Goal: Transaction & Acquisition: Purchase product/service

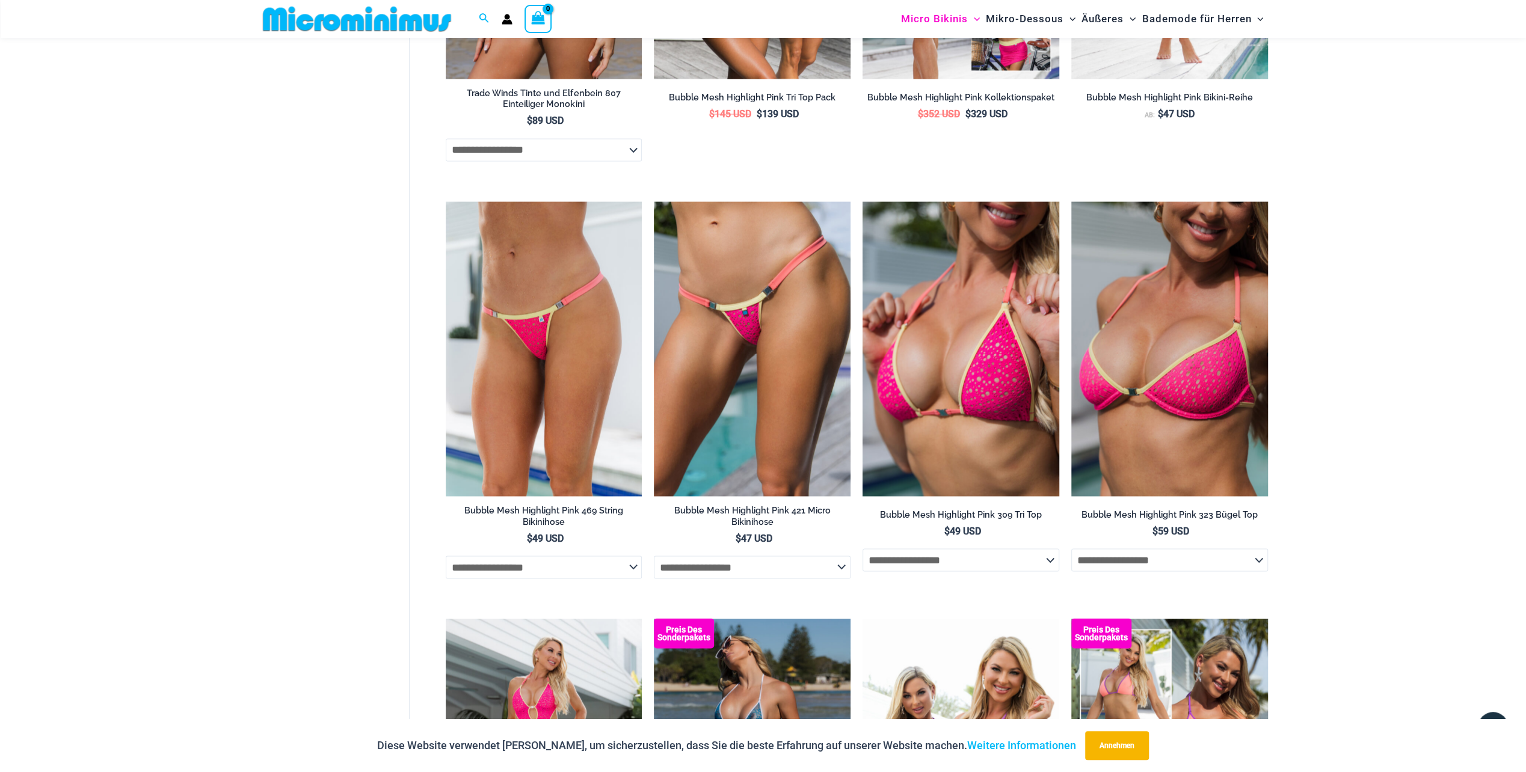
scroll to position [1916, 0]
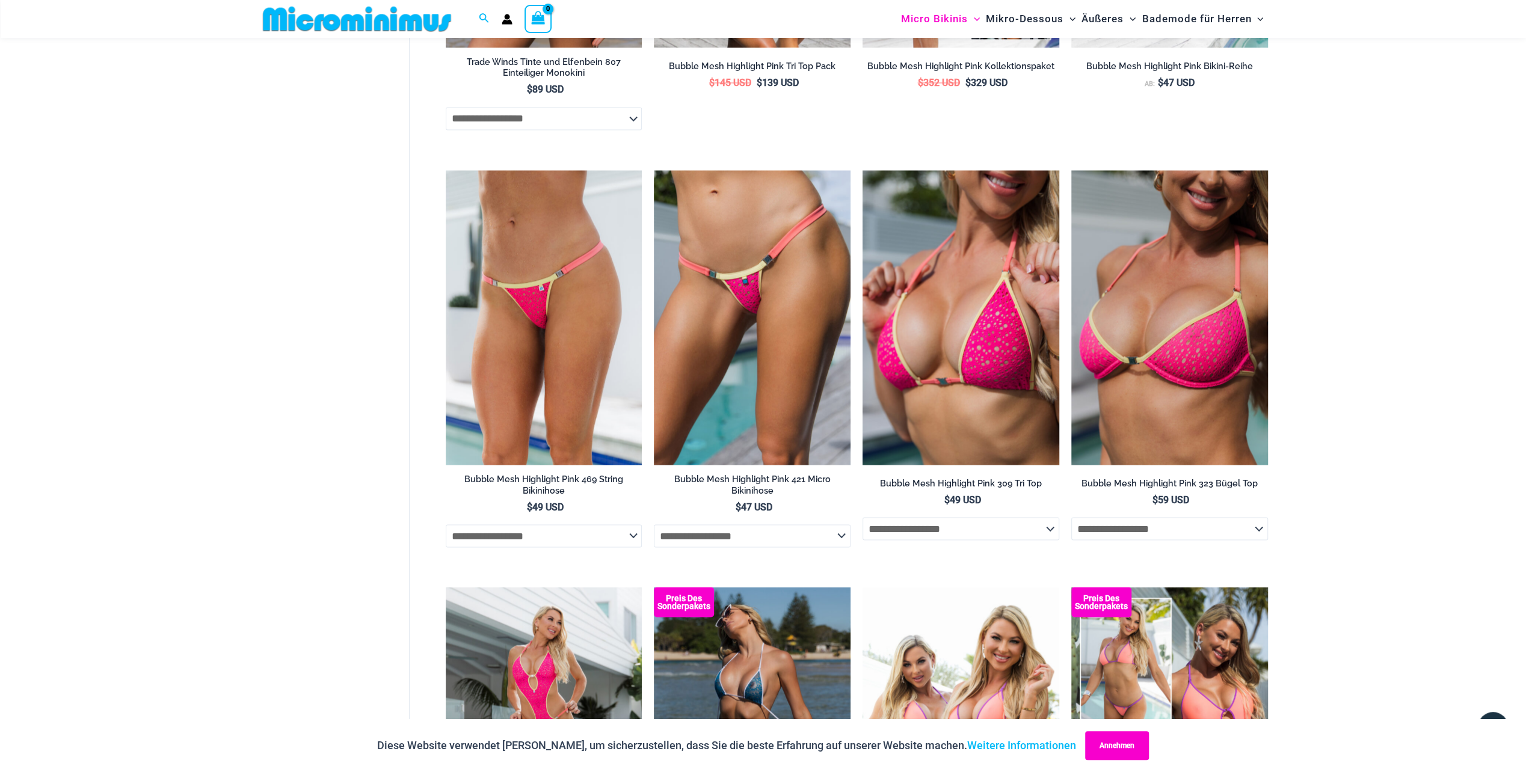
click at [1098, 742] on button "Annehmen" at bounding box center [1117, 746] width 64 height 29
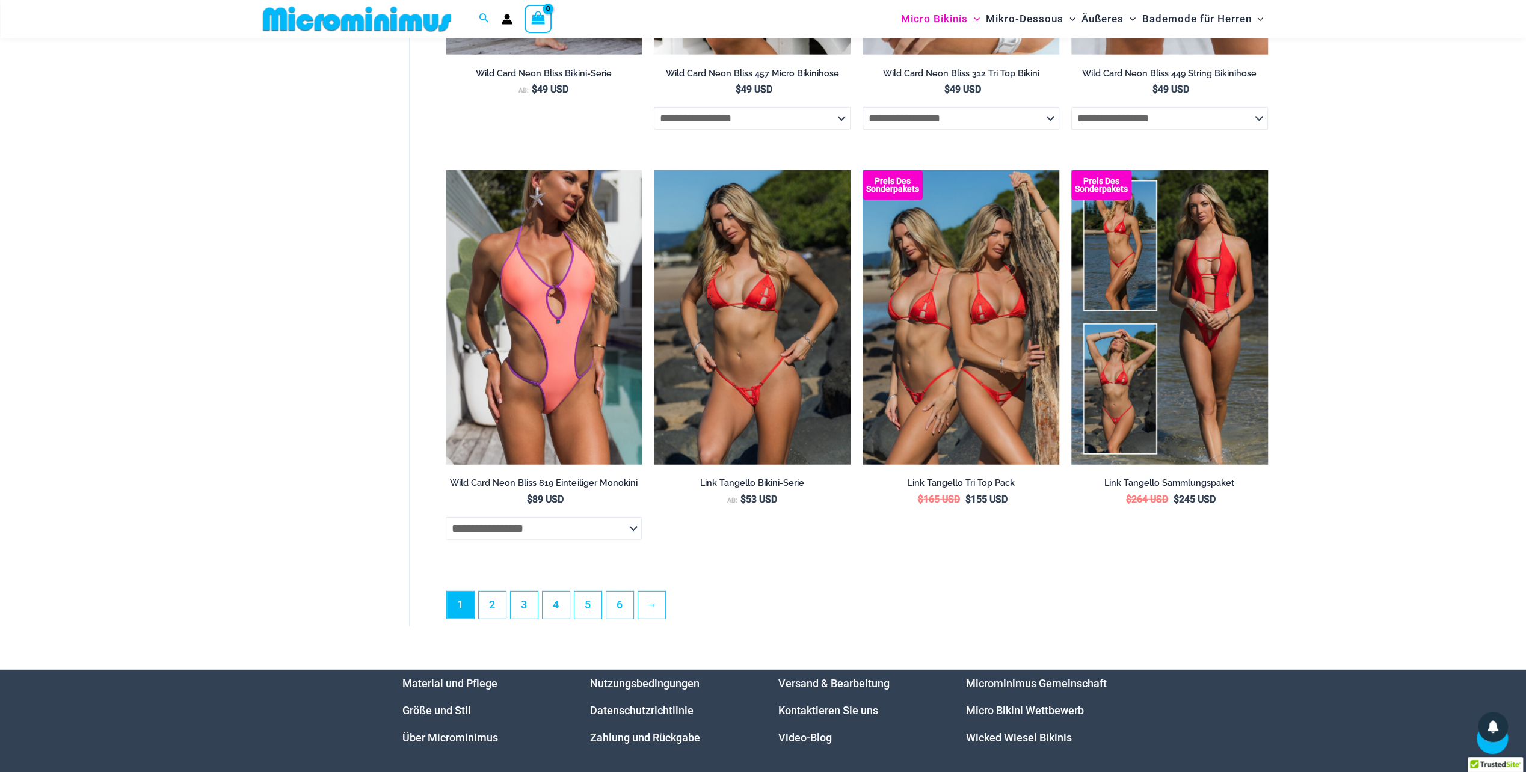
scroll to position [3179, 0]
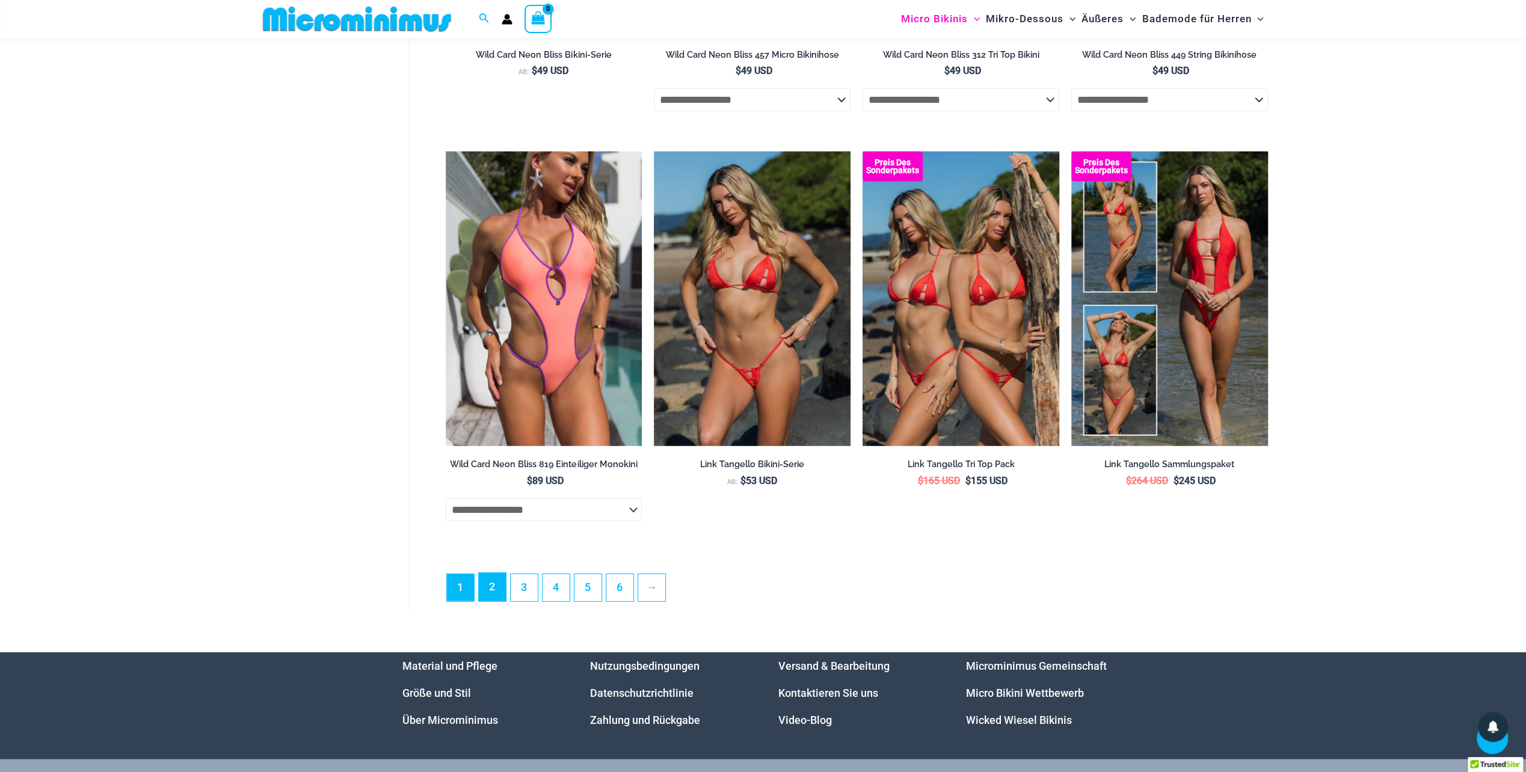
click at [491, 600] on link "2" at bounding box center [492, 587] width 27 height 28
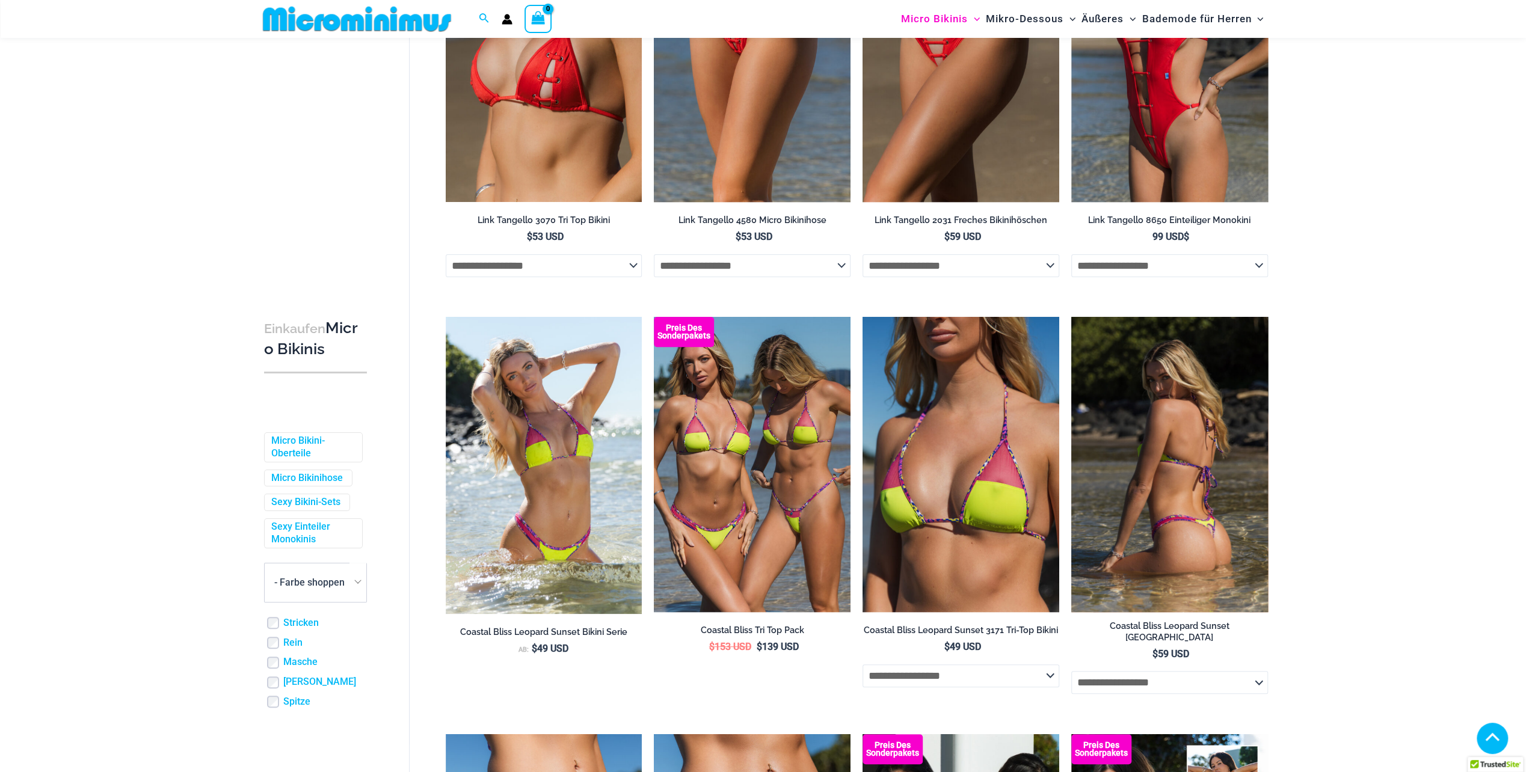
scroll to position [231, 0]
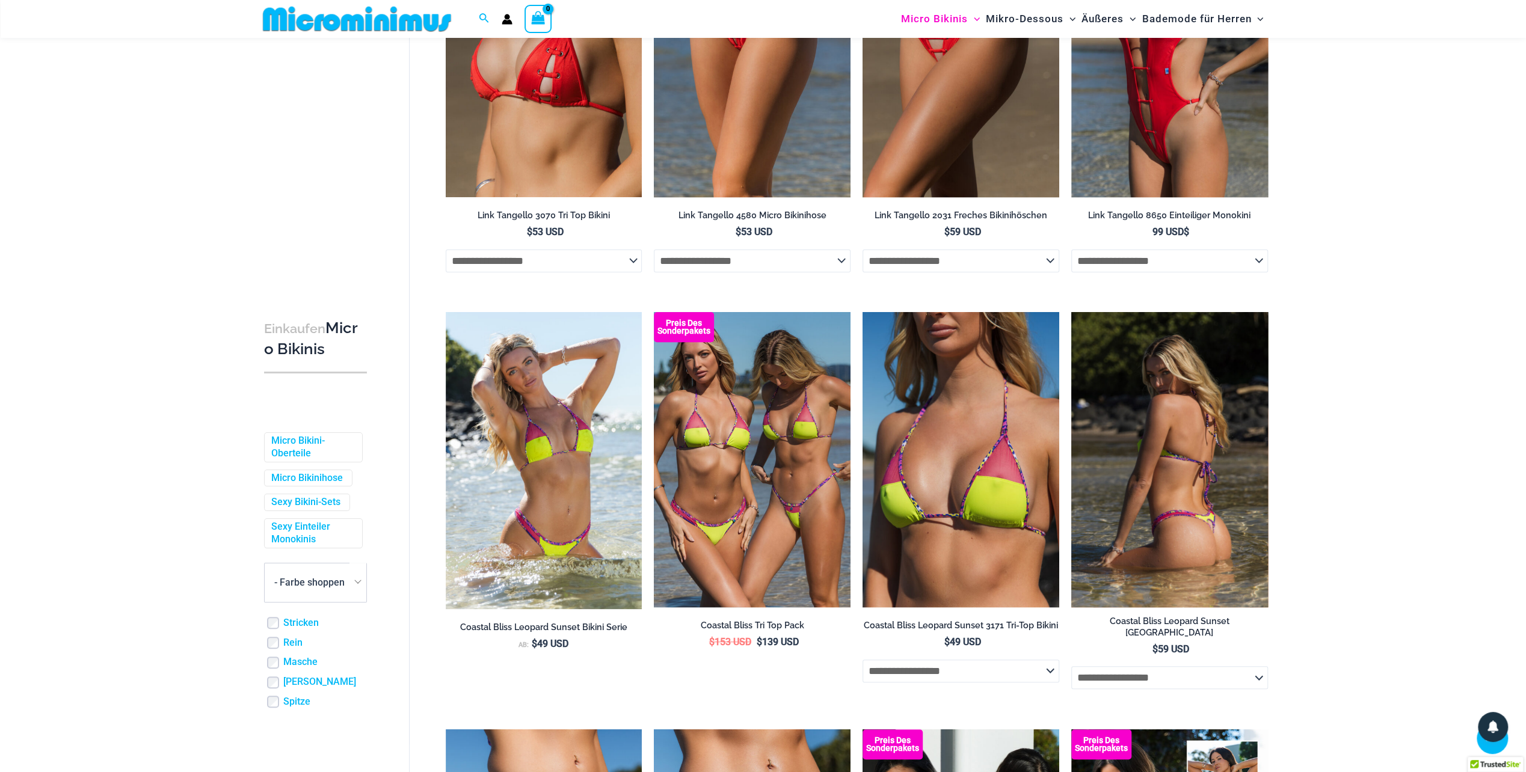
click at [1156, 513] on img at bounding box center [1169, 459] width 197 height 295
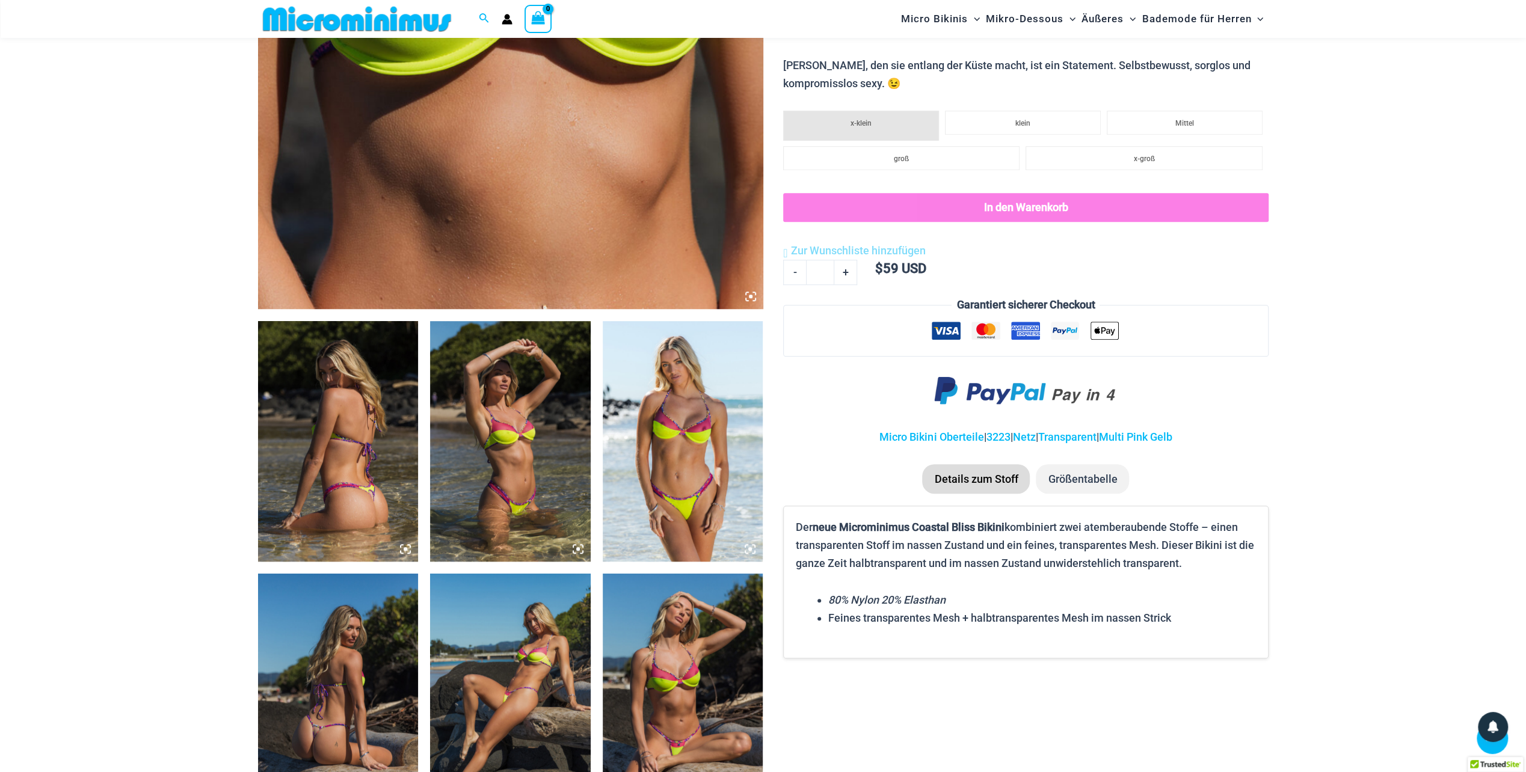
scroll to position [594, 0]
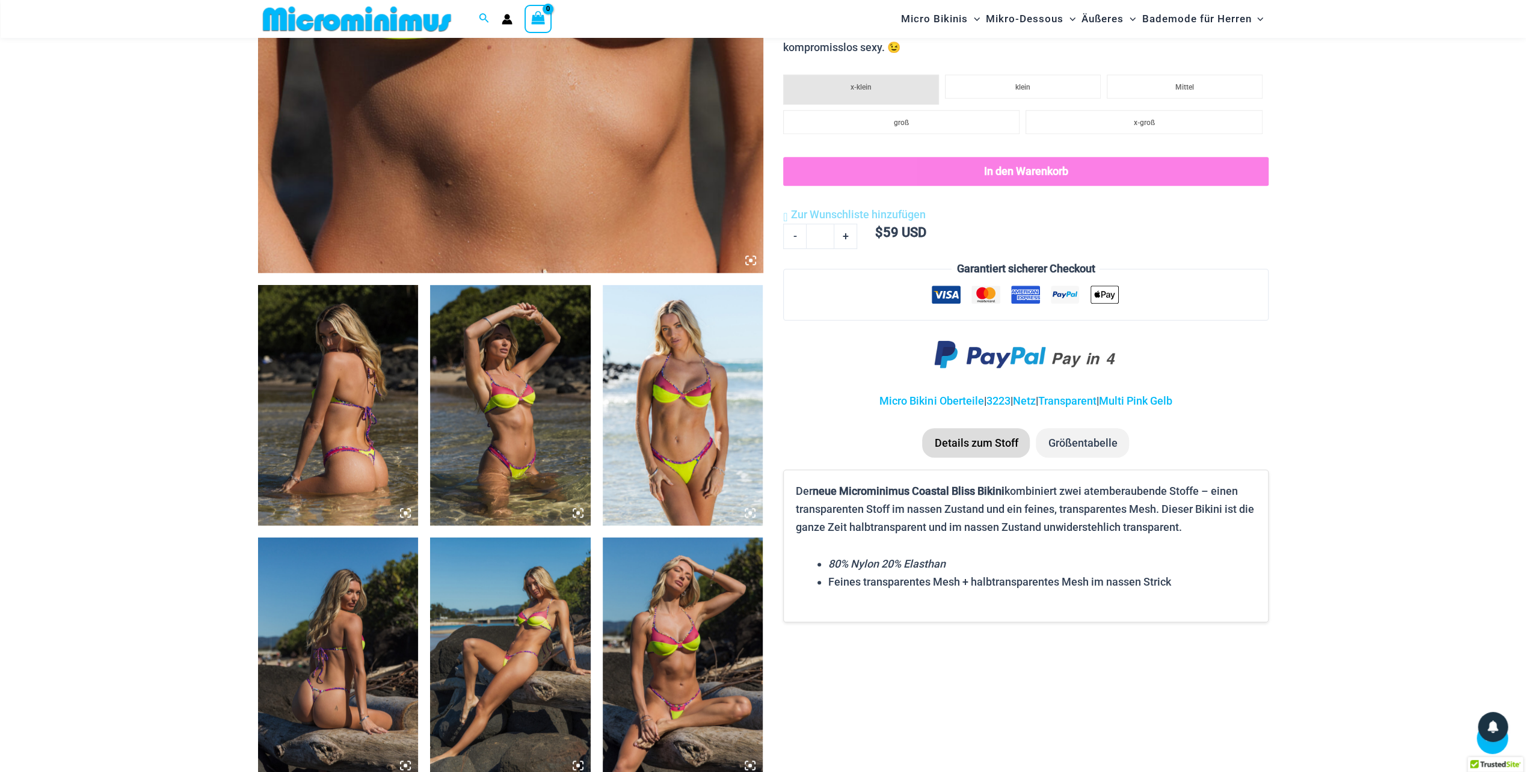
click at [306, 434] on img at bounding box center [338, 405] width 161 height 241
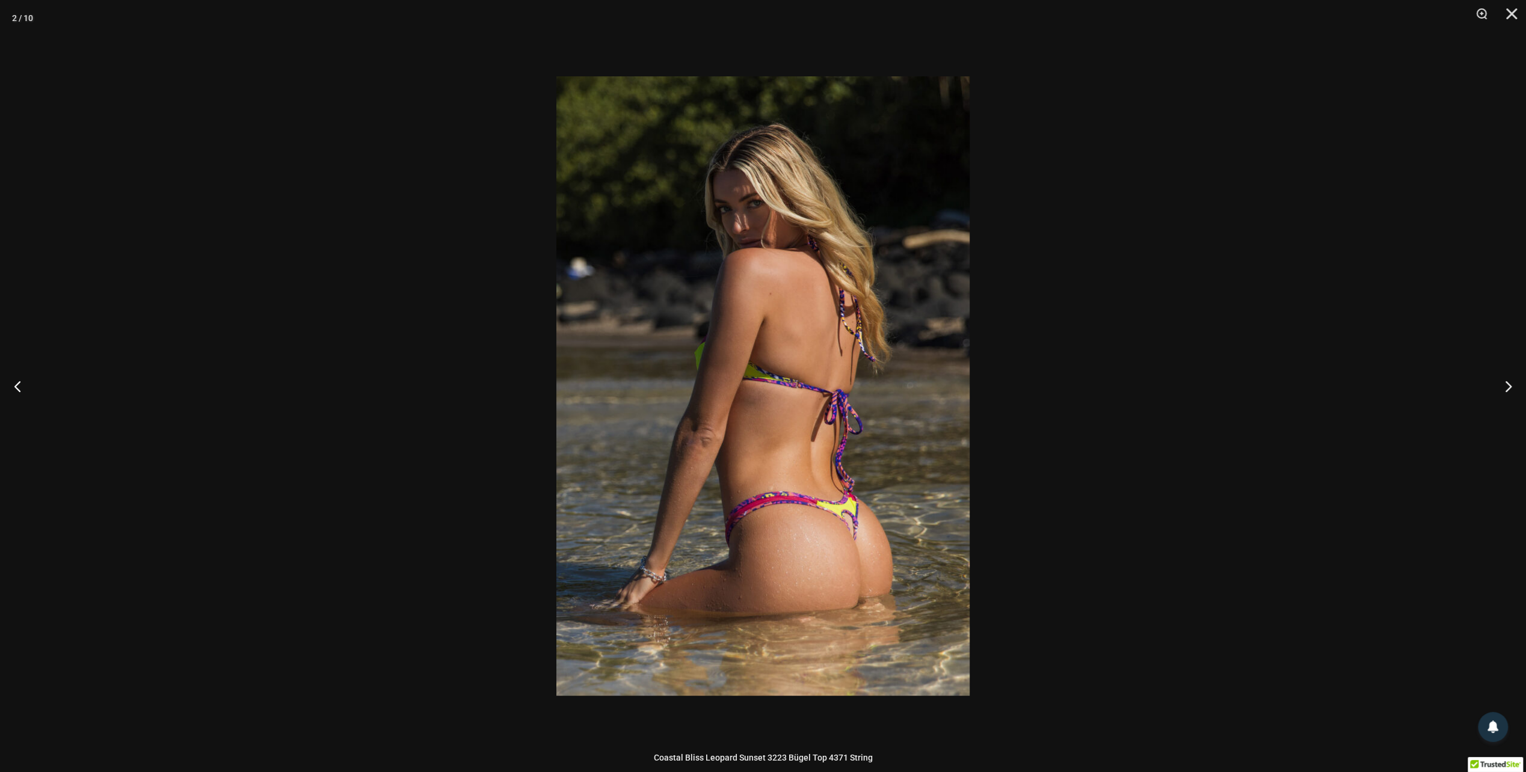
click at [894, 466] on img at bounding box center [762, 386] width 413 height 620
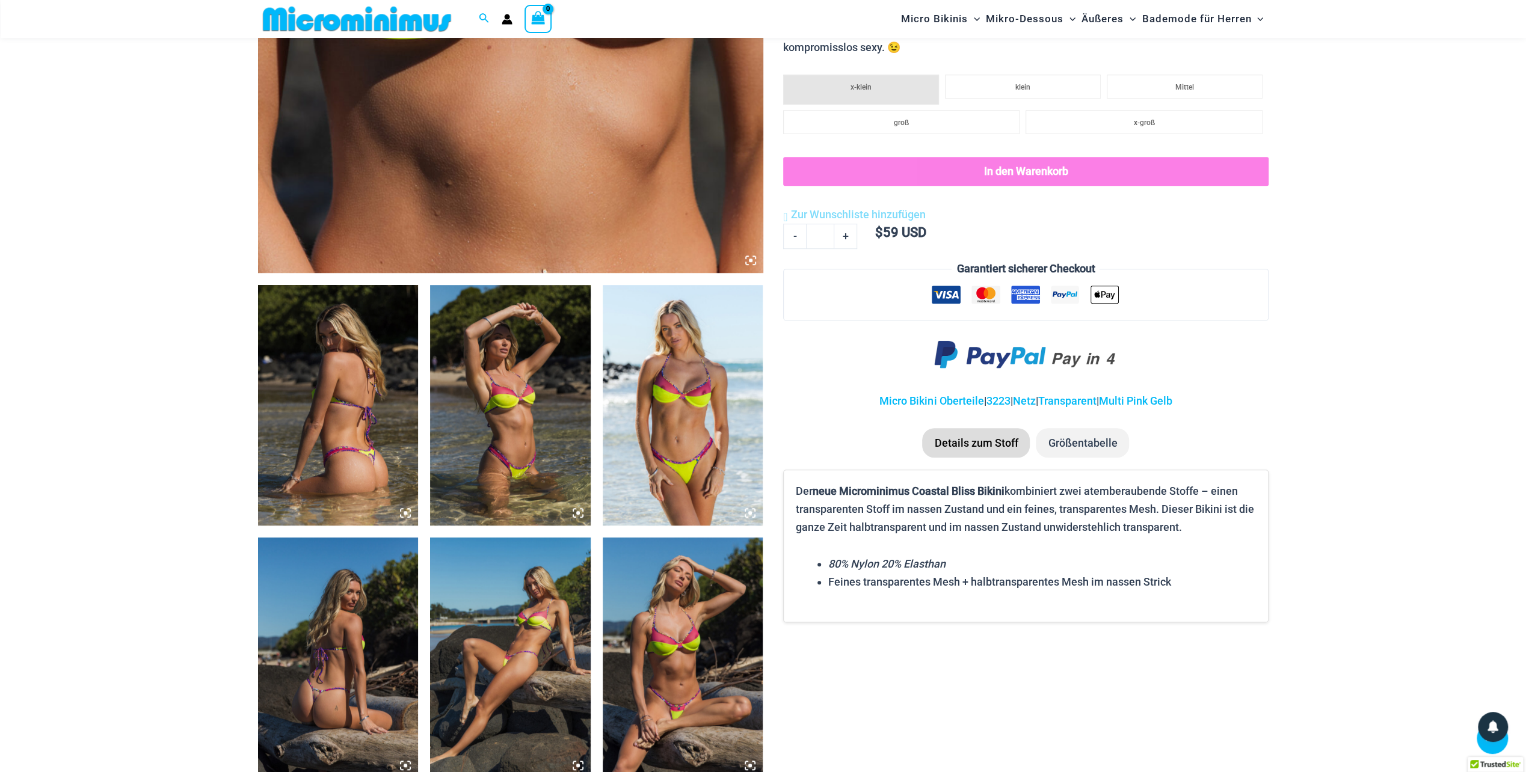
click at [481, 633] on img at bounding box center [510, 658] width 161 height 241
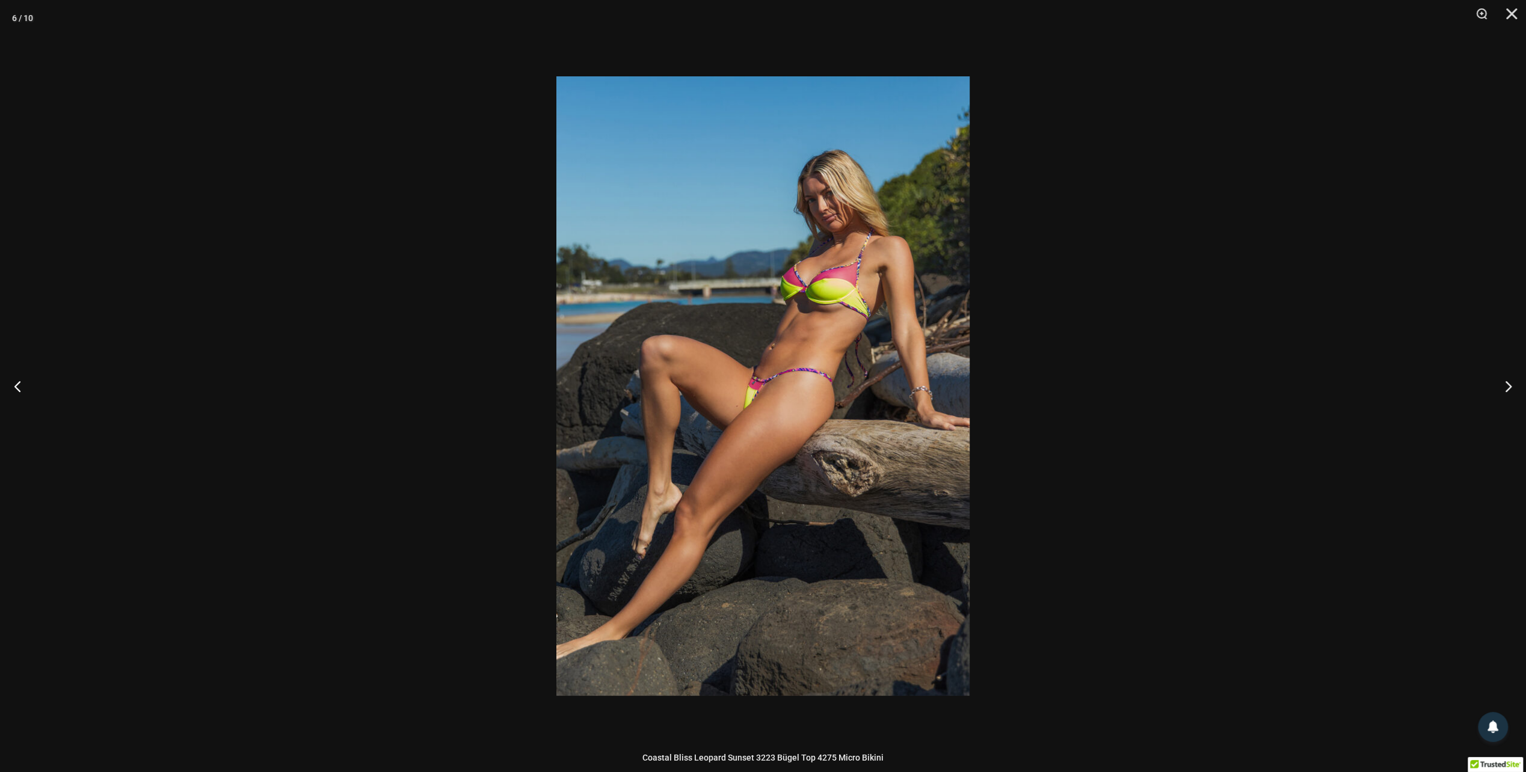
click at [934, 464] on img at bounding box center [762, 386] width 413 height 620
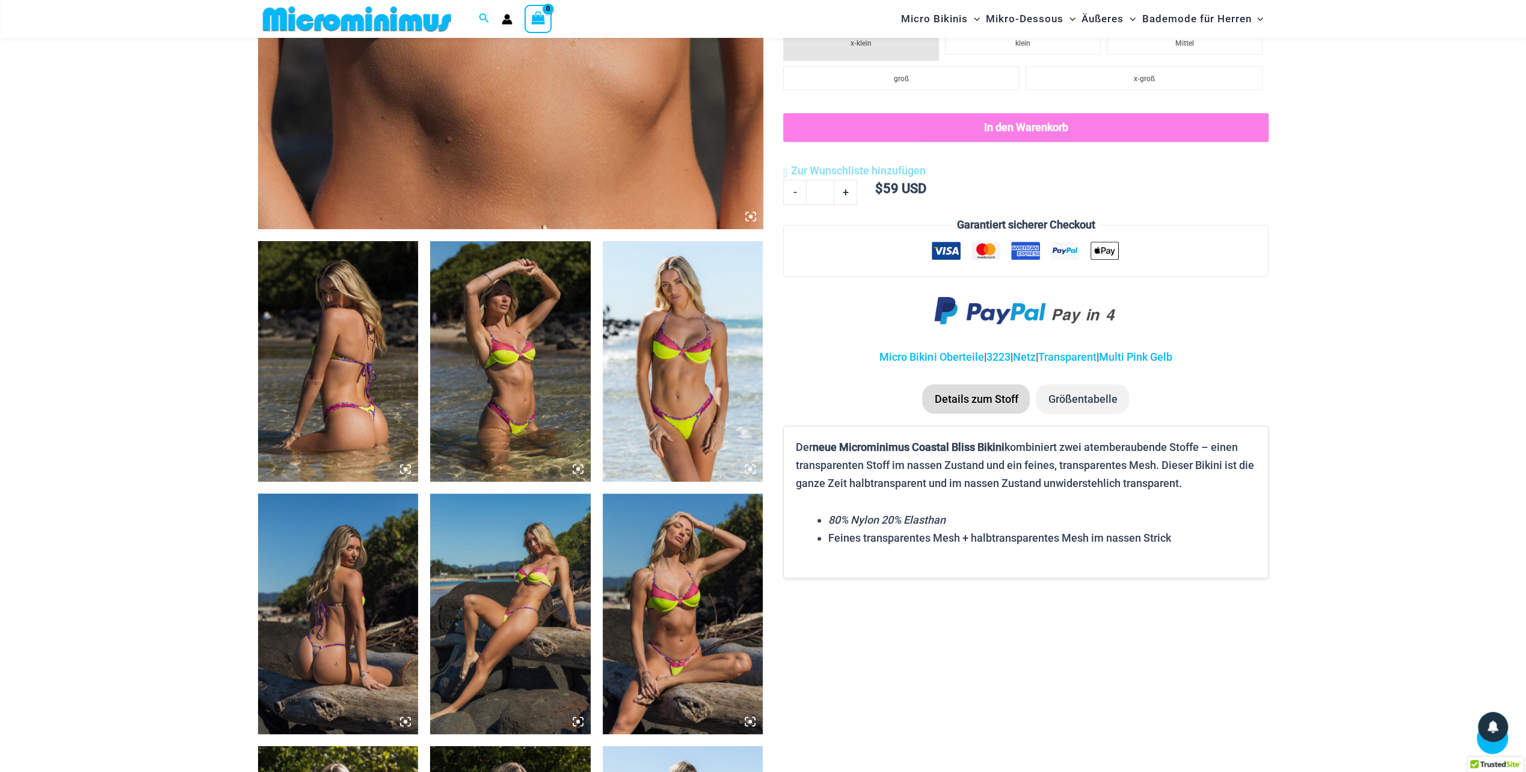
scroll to position [534, 0]
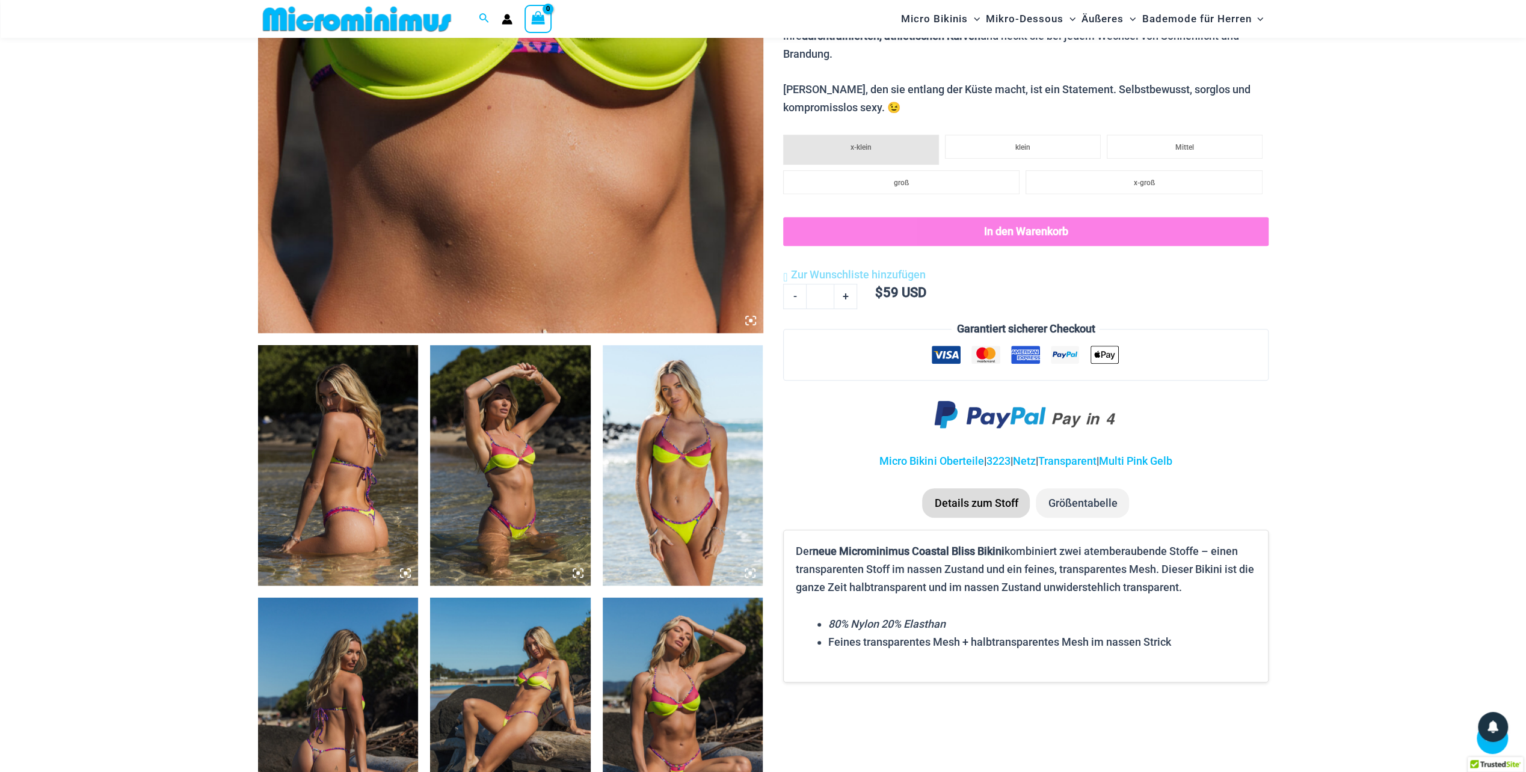
click at [994, 488] on li "Details zum Stoff" at bounding box center [976, 503] width 108 height 30
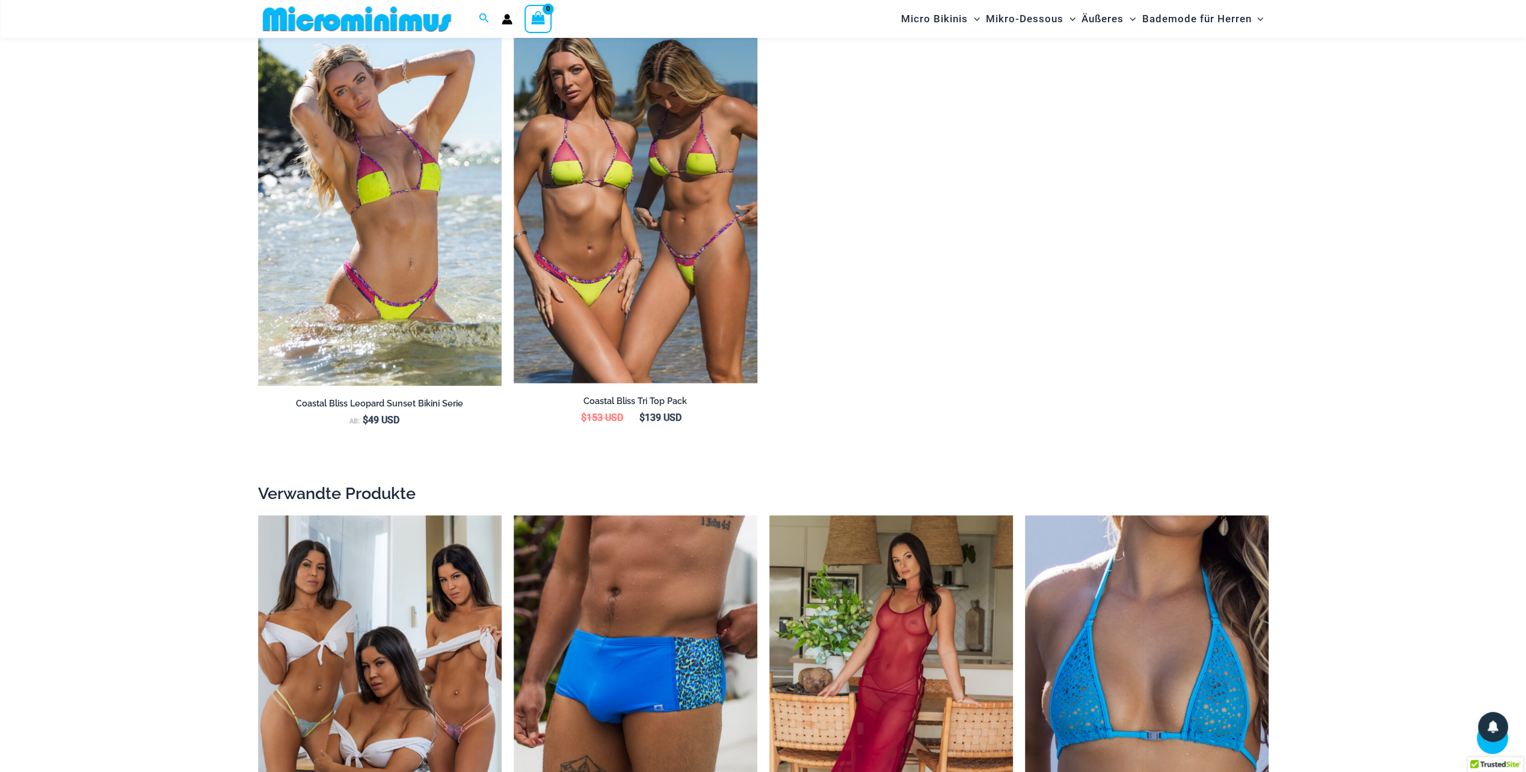
scroll to position [1677, 0]
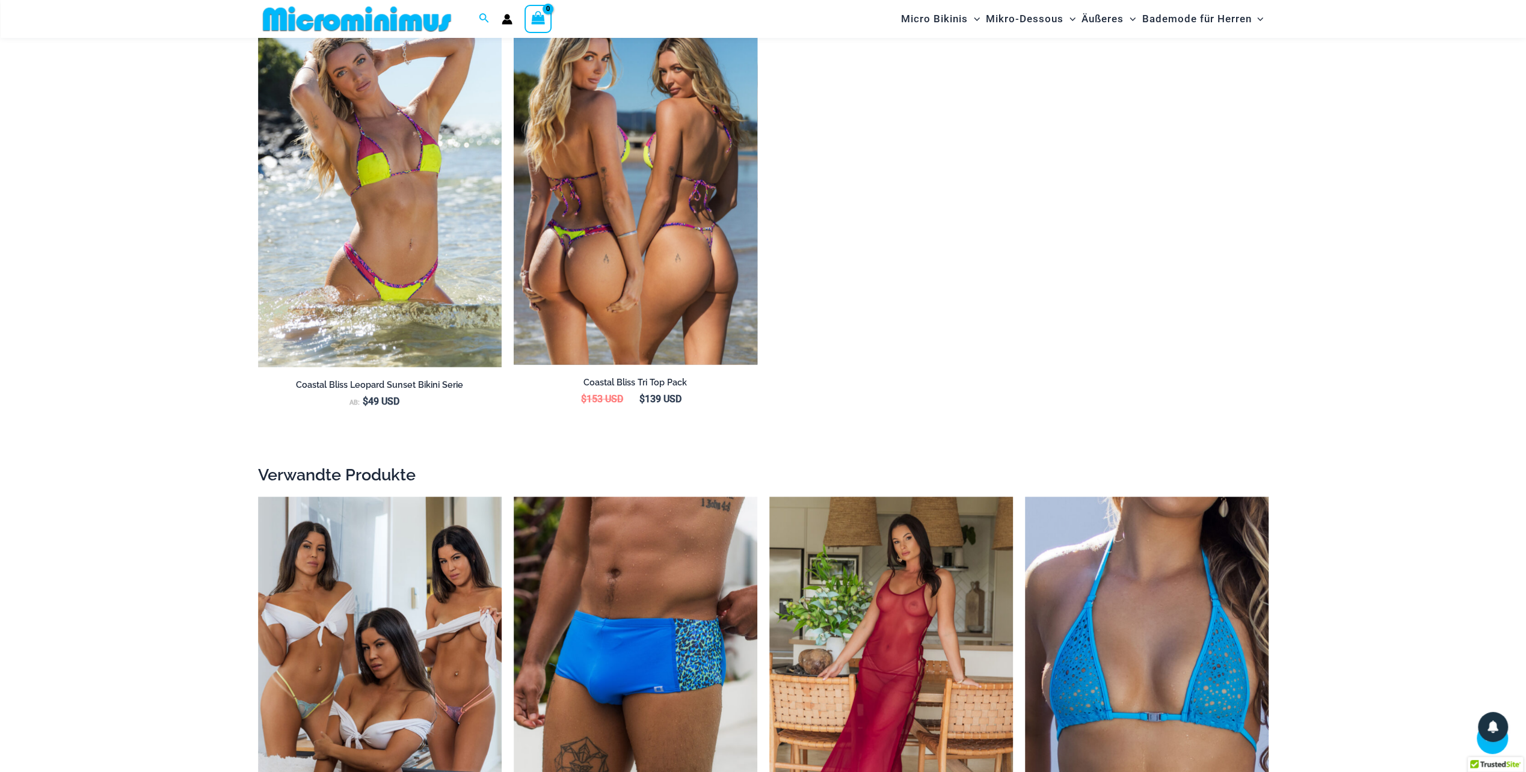
click at [644, 256] on img at bounding box center [636, 182] width 244 height 366
